Goal: Task Accomplishment & Management: Manage account settings

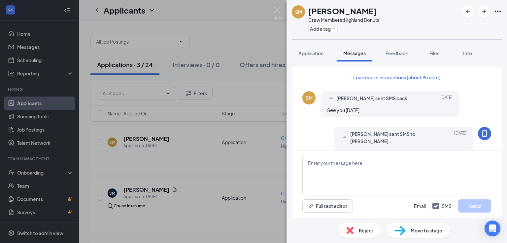
scroll to position [636, 0]
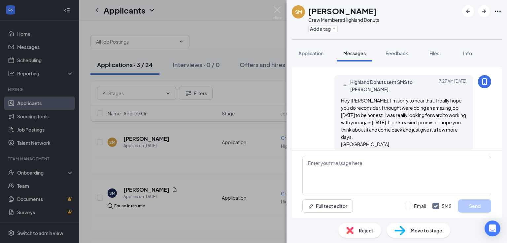
drag, startPoint x: 269, startPoint y: 11, endPoint x: 278, endPoint y: 10, distance: 9.2
click at [274, 9] on div "SM [PERSON_NAME] Crew Member at Highland Donuts Add a tag Application Messages …" at bounding box center [253, 121] width 507 height 243
click at [280, 7] on img at bounding box center [277, 13] width 8 height 13
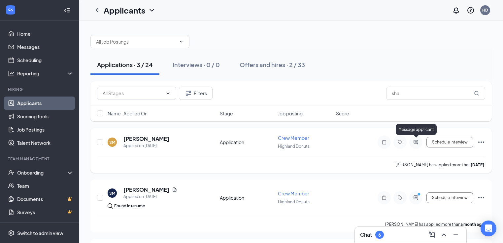
click at [416, 141] on icon "ActiveChat" at bounding box center [416, 142] width 4 height 4
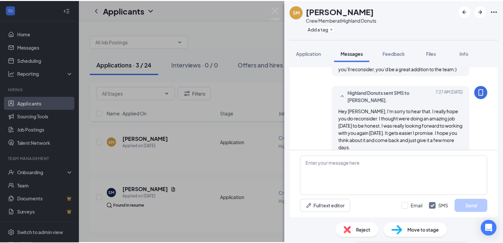
scroll to position [600, 0]
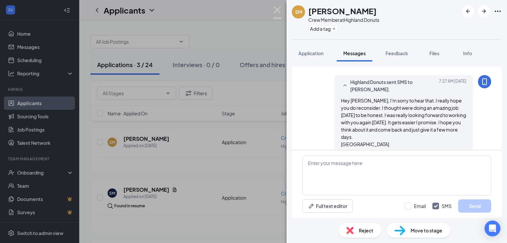
click at [279, 8] on img at bounding box center [277, 13] width 8 height 13
click at [281, 9] on img at bounding box center [277, 13] width 8 height 13
